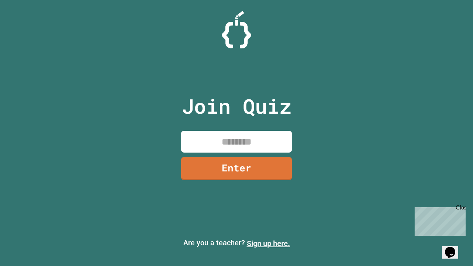
click at [268, 244] on link "Sign up here." at bounding box center [268, 243] width 43 height 9
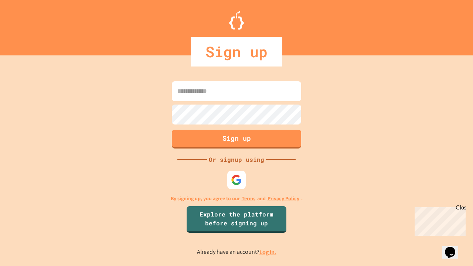
click at [268, 252] on link "Log in." at bounding box center [268, 252] width 17 height 8
